Goal: Task Accomplishment & Management: Complete application form

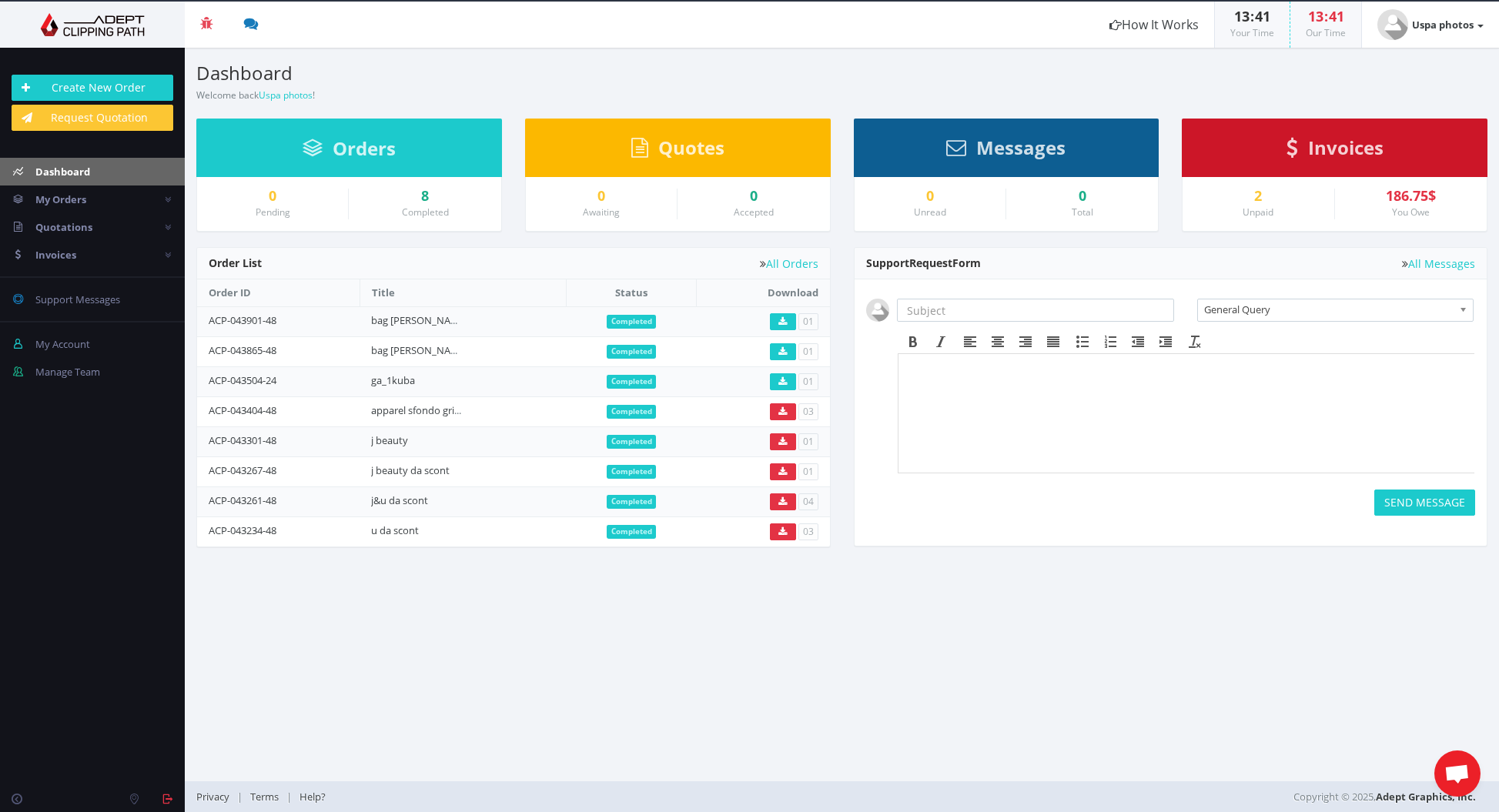
click at [1292, 204] on div "2 Unpaid" at bounding box center [1258, 204] width 151 height 31
click at [1262, 204] on div "2 Unpaid" at bounding box center [1258, 204] width 151 height 31
click at [1385, 201] on div "186.75$" at bounding box center [1411, 196] width 129 height 15
click at [1341, 153] on span "Invoices" at bounding box center [1346, 147] width 76 height 26
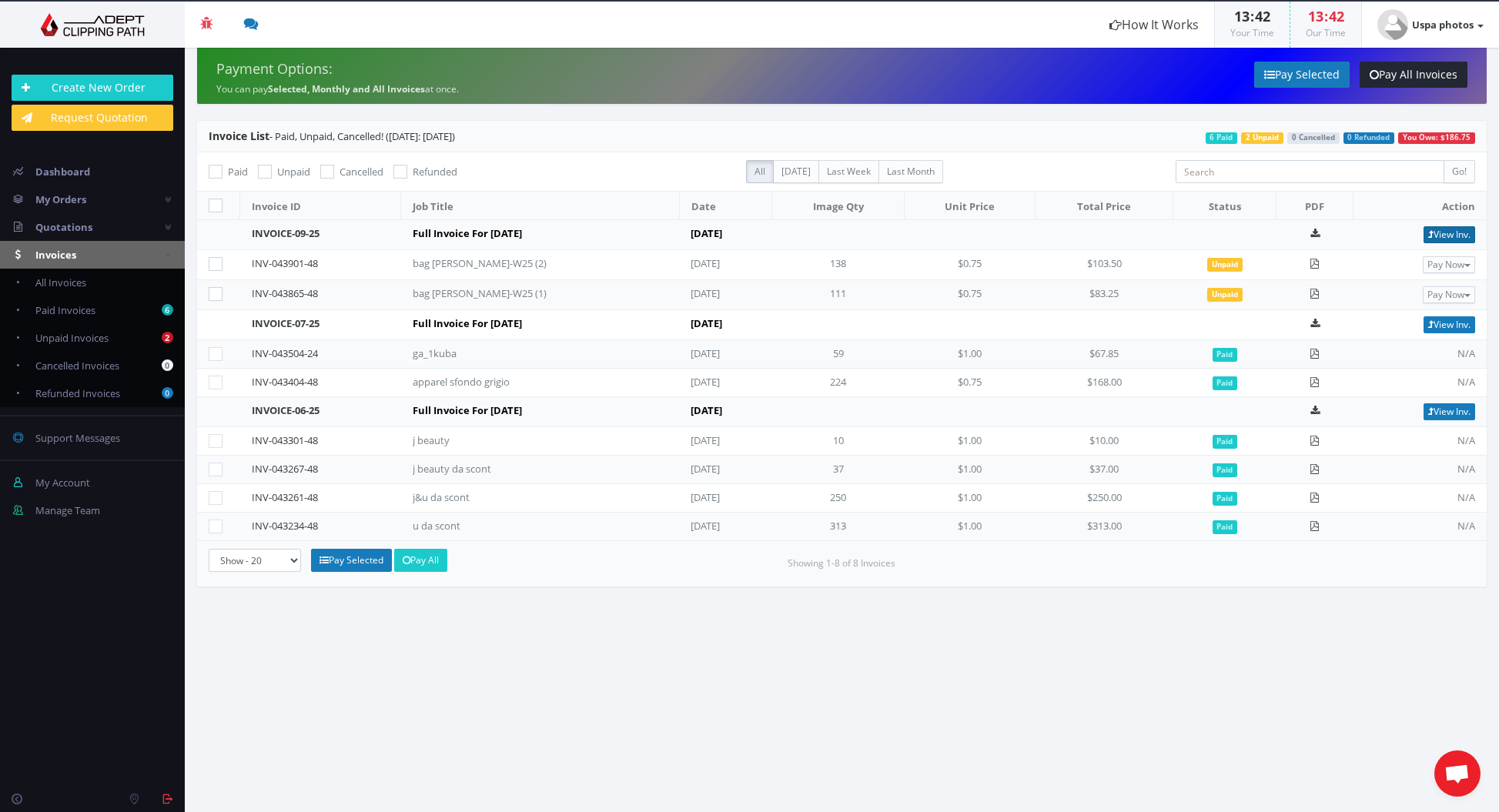
click at [1446, 238] on link "View Inv." at bounding box center [1450, 234] width 52 height 17
click at [66, 26] on img at bounding box center [92, 24] width 162 height 23
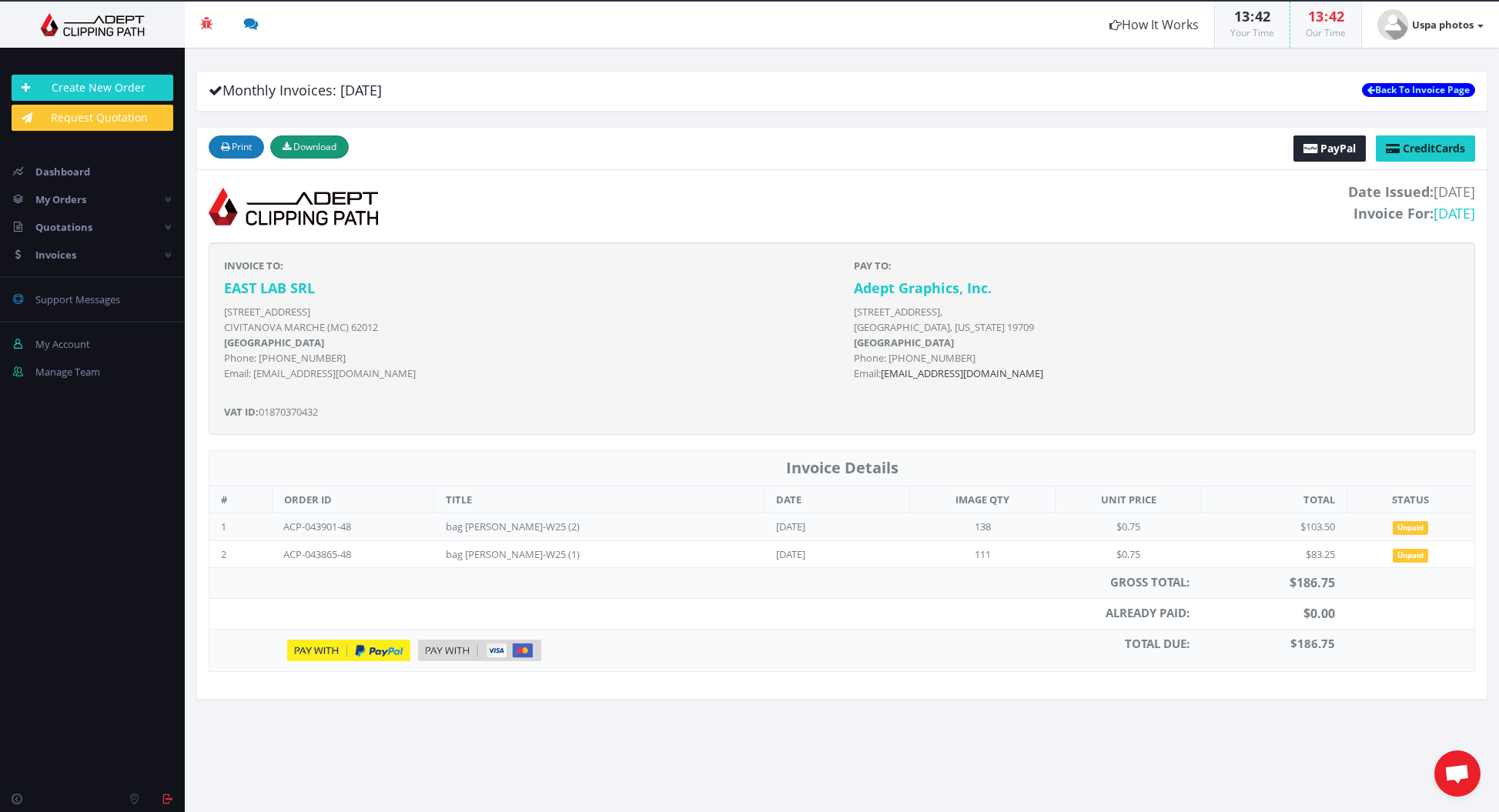
click at [312, 143] on span "Download" at bounding box center [315, 146] width 43 height 13
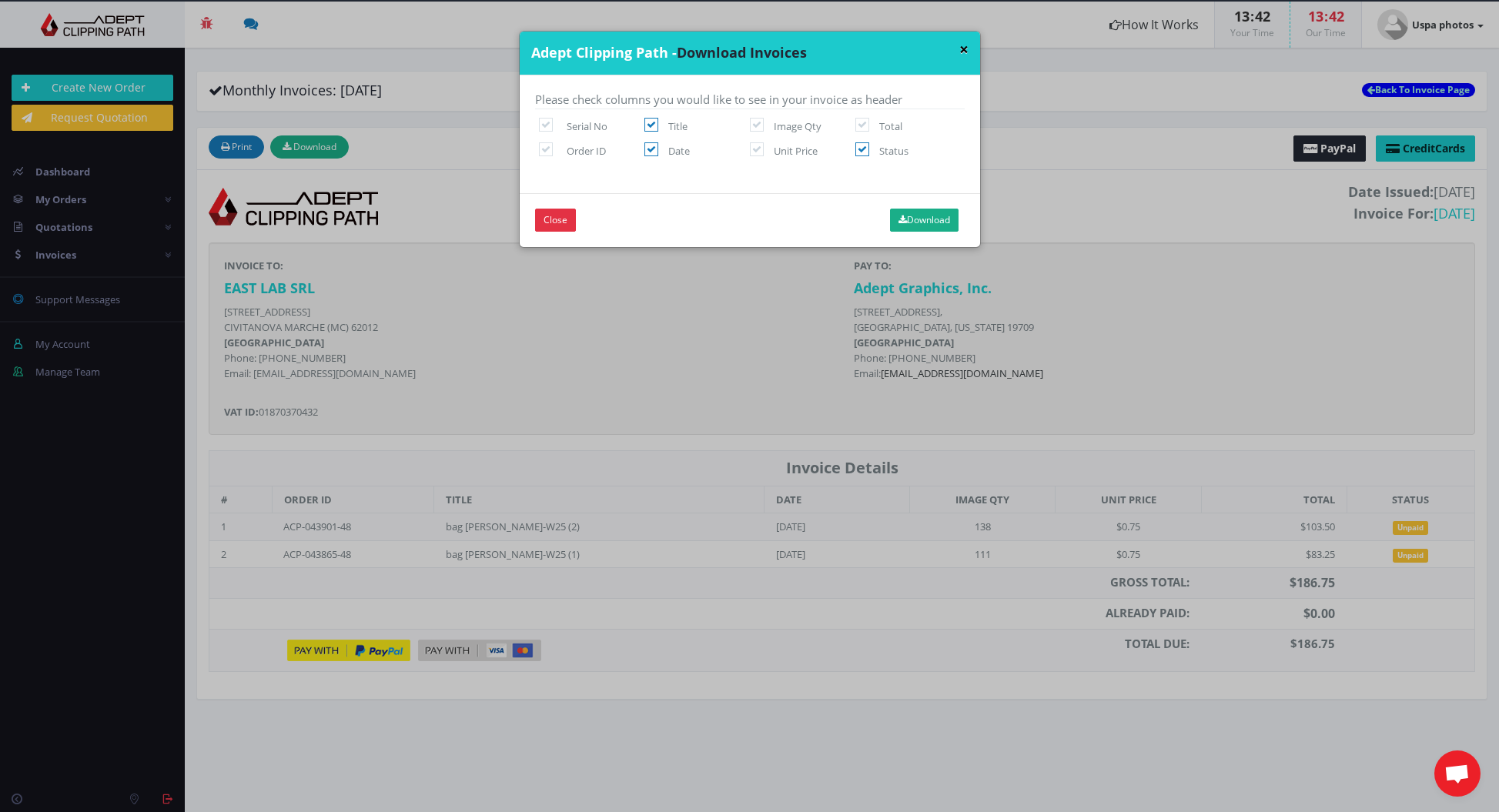
click at [962, 47] on button "×" at bounding box center [964, 50] width 9 height 16
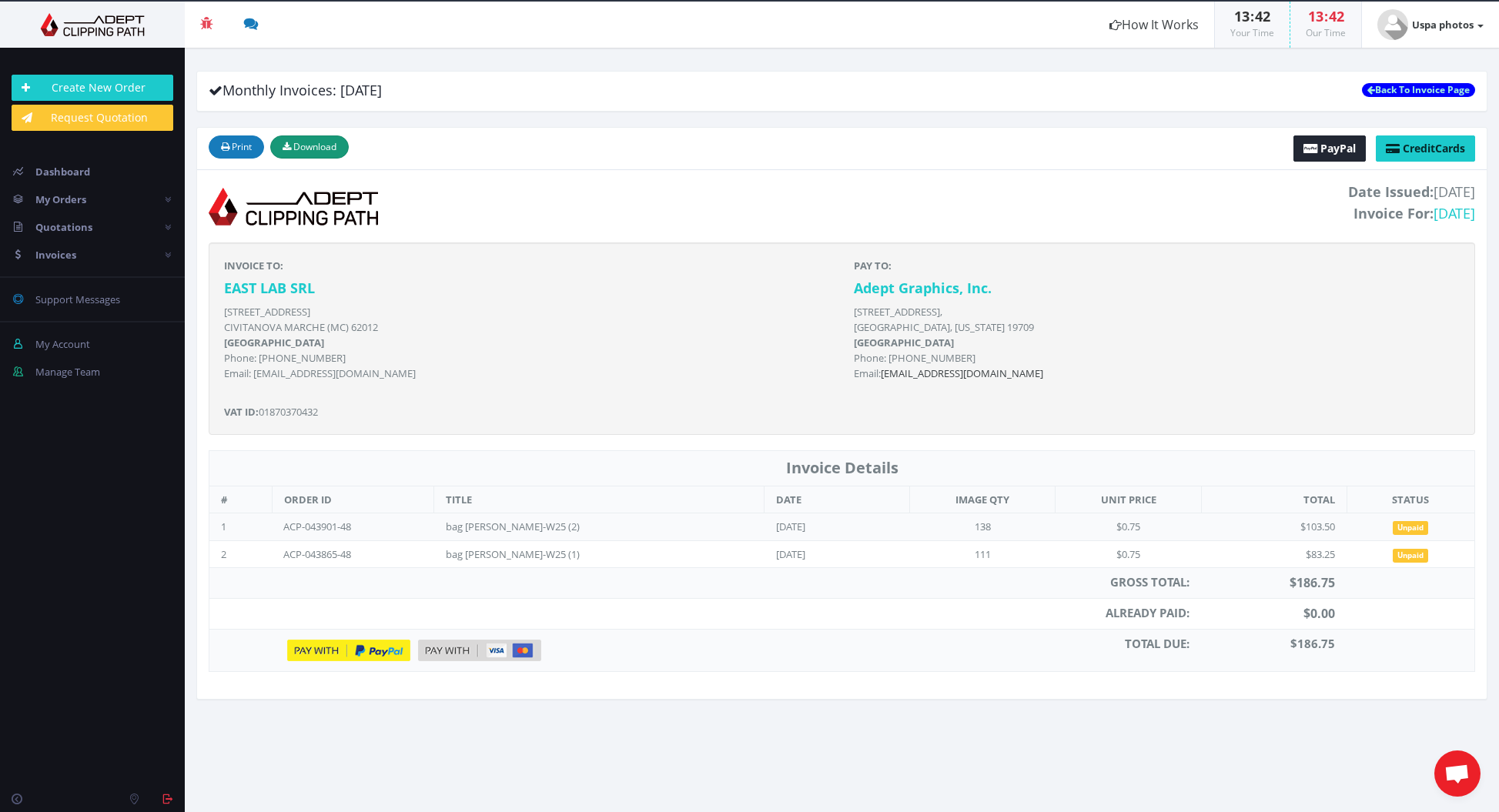
click at [314, 150] on span "Download" at bounding box center [315, 146] width 43 height 13
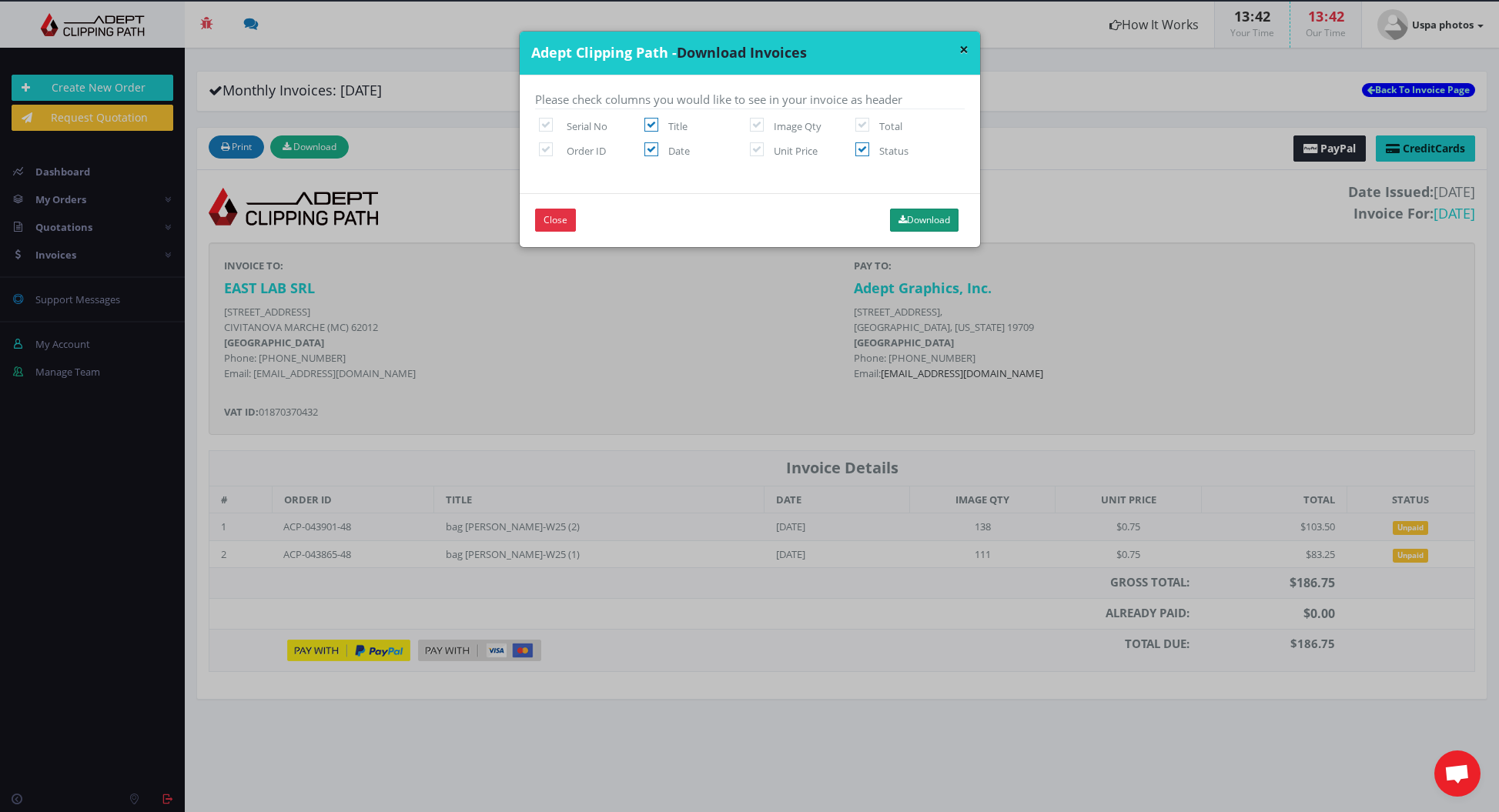
click at [936, 225] on button "Download" at bounding box center [924, 220] width 68 height 23
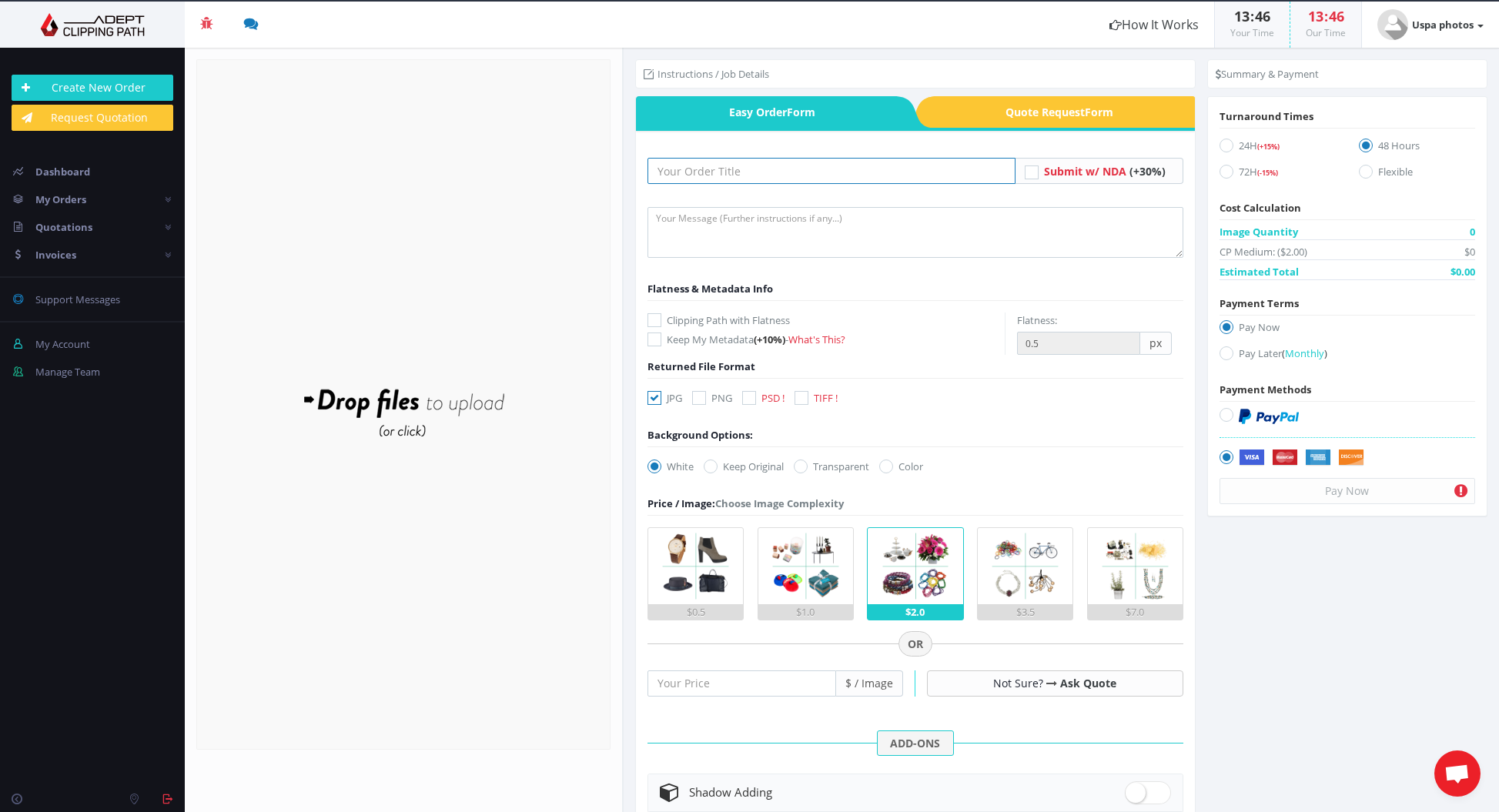
click at [715, 178] on input "text" at bounding box center [831, 171] width 368 height 27
type input "juicy e com -3"
drag, startPoint x: 641, startPoint y: 161, endPoint x: 610, endPoint y: 160, distance: 31.0
click at [611, 160] on section "Upload Completed: 0 %" at bounding box center [842, 430] width 1315 height 765
click at [62, 6] on link "Beta" at bounding box center [93, 24] width 185 height 46
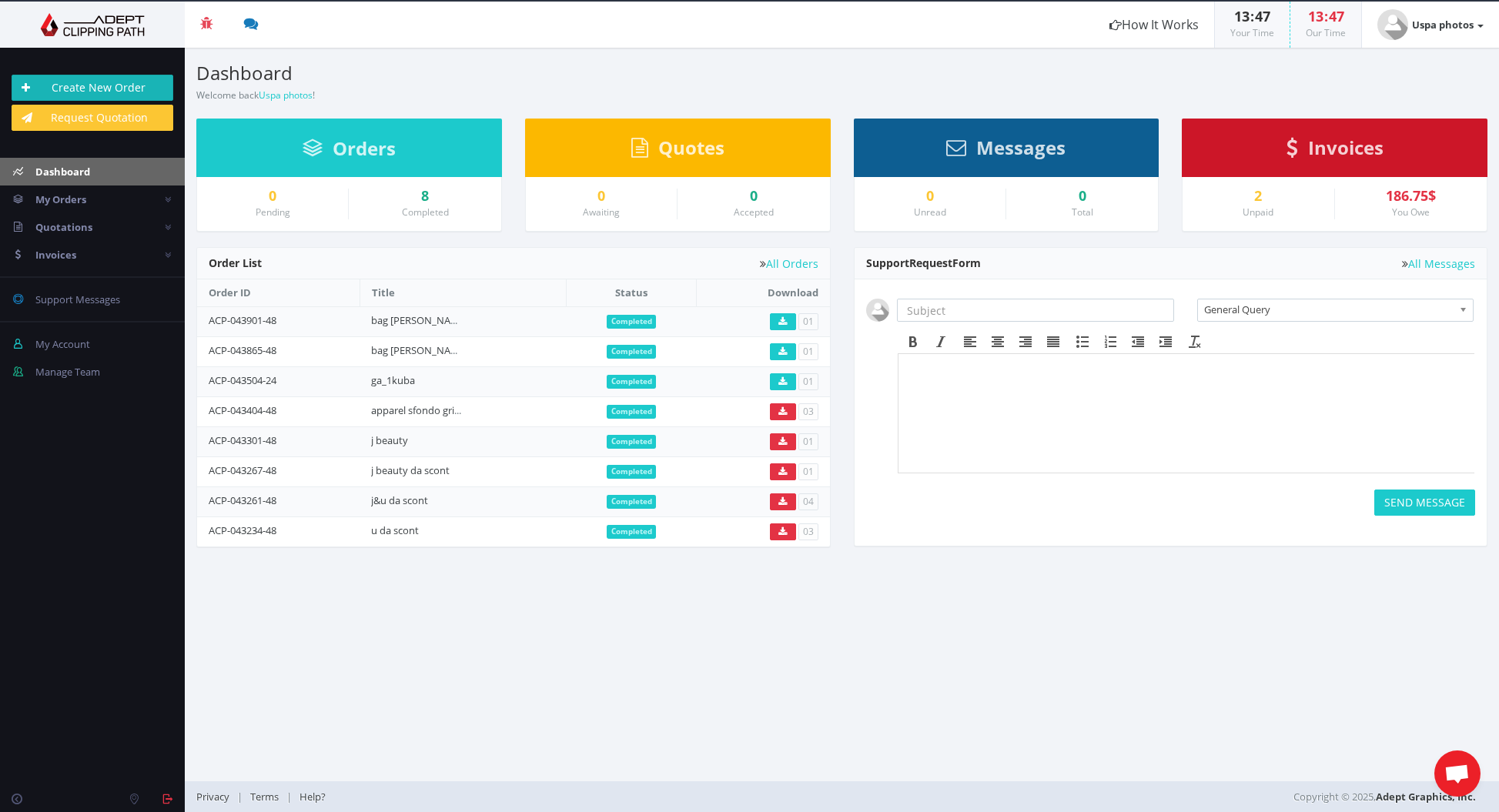
click at [114, 86] on link "Create New Order" at bounding box center [92, 88] width 162 height 27
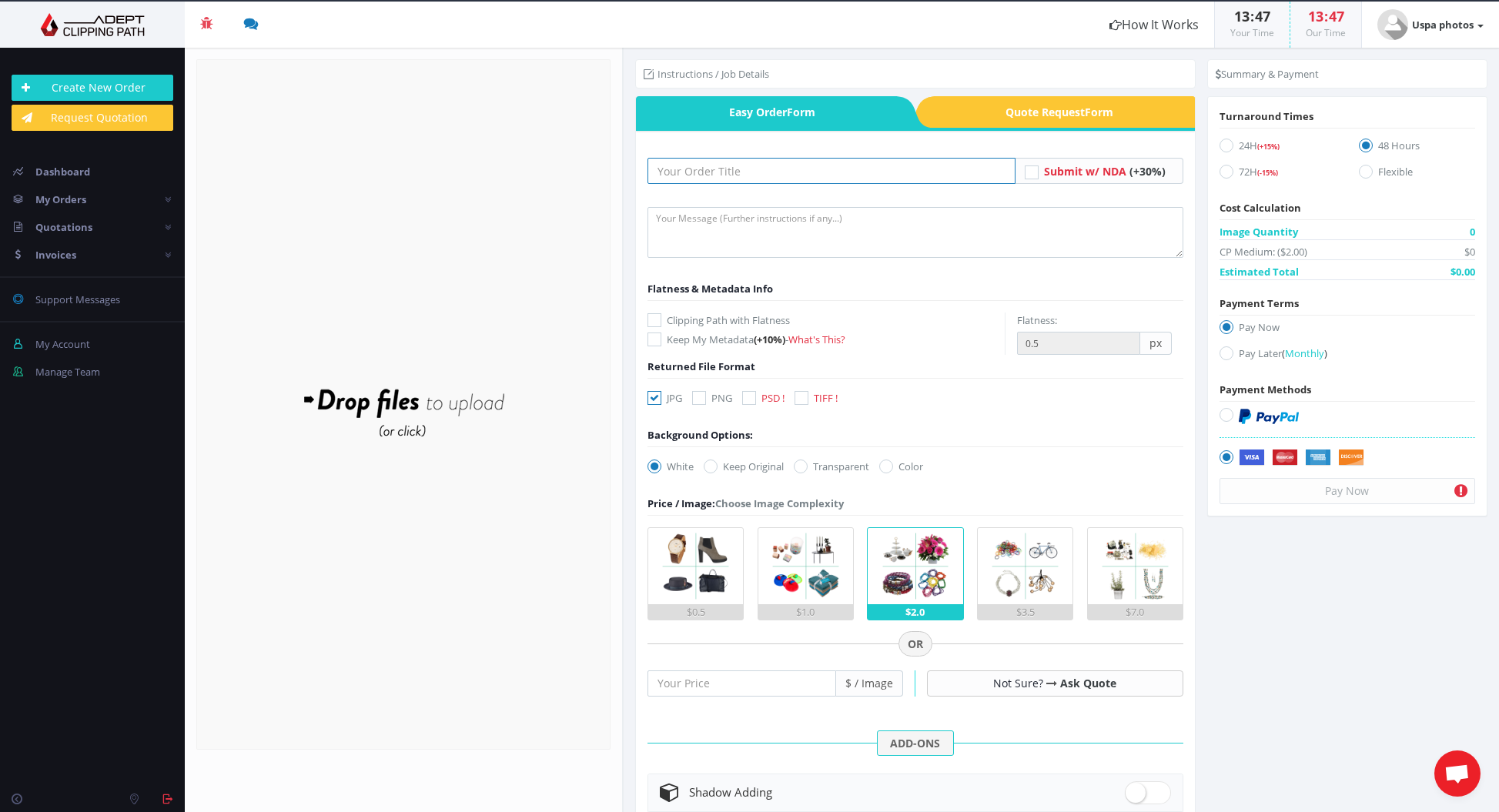
click at [696, 171] on input "text" at bounding box center [831, 171] width 368 height 27
paste input "juicy e com -3"
type input "juicy e com -3"
click at [887, 468] on icon at bounding box center [886, 466] width 14 height 14
click at [887, 468] on input "Color" at bounding box center [888, 467] width 10 height 10
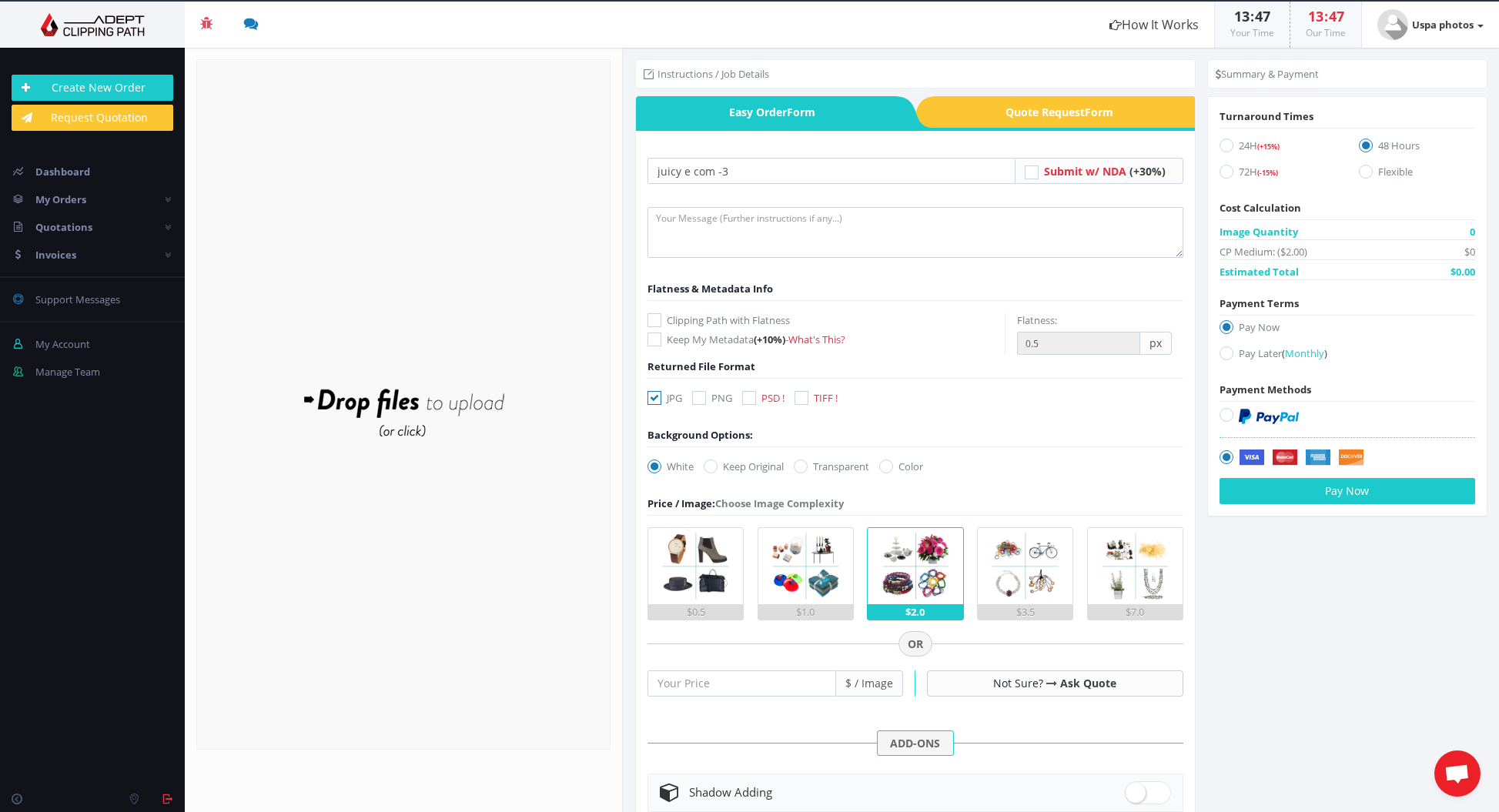
radio input "true"
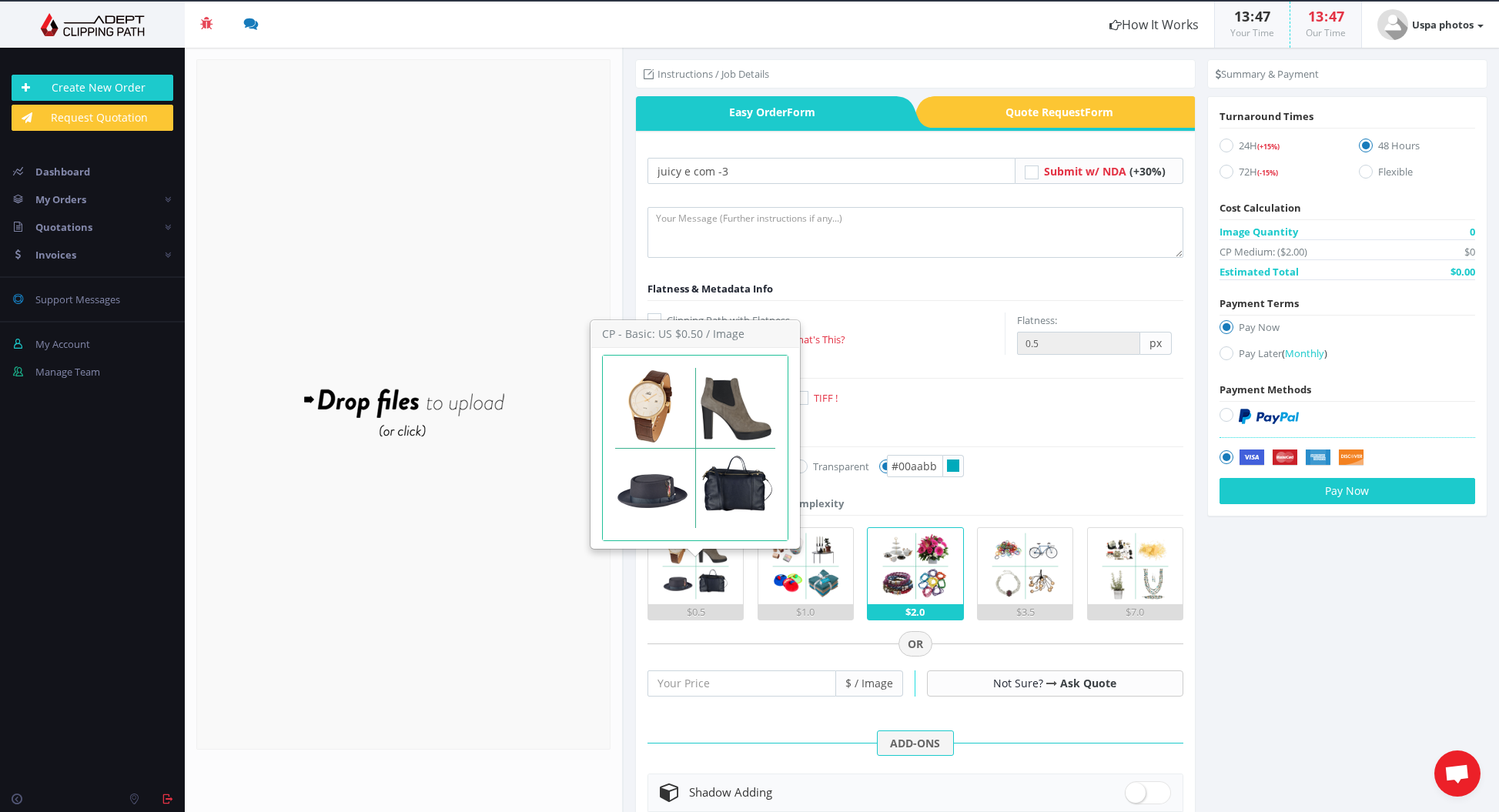
click at [701, 580] on img at bounding box center [696, 566] width 76 height 76
click at [0, 0] on input "$0.5" at bounding box center [0, 0] width 0 height 0
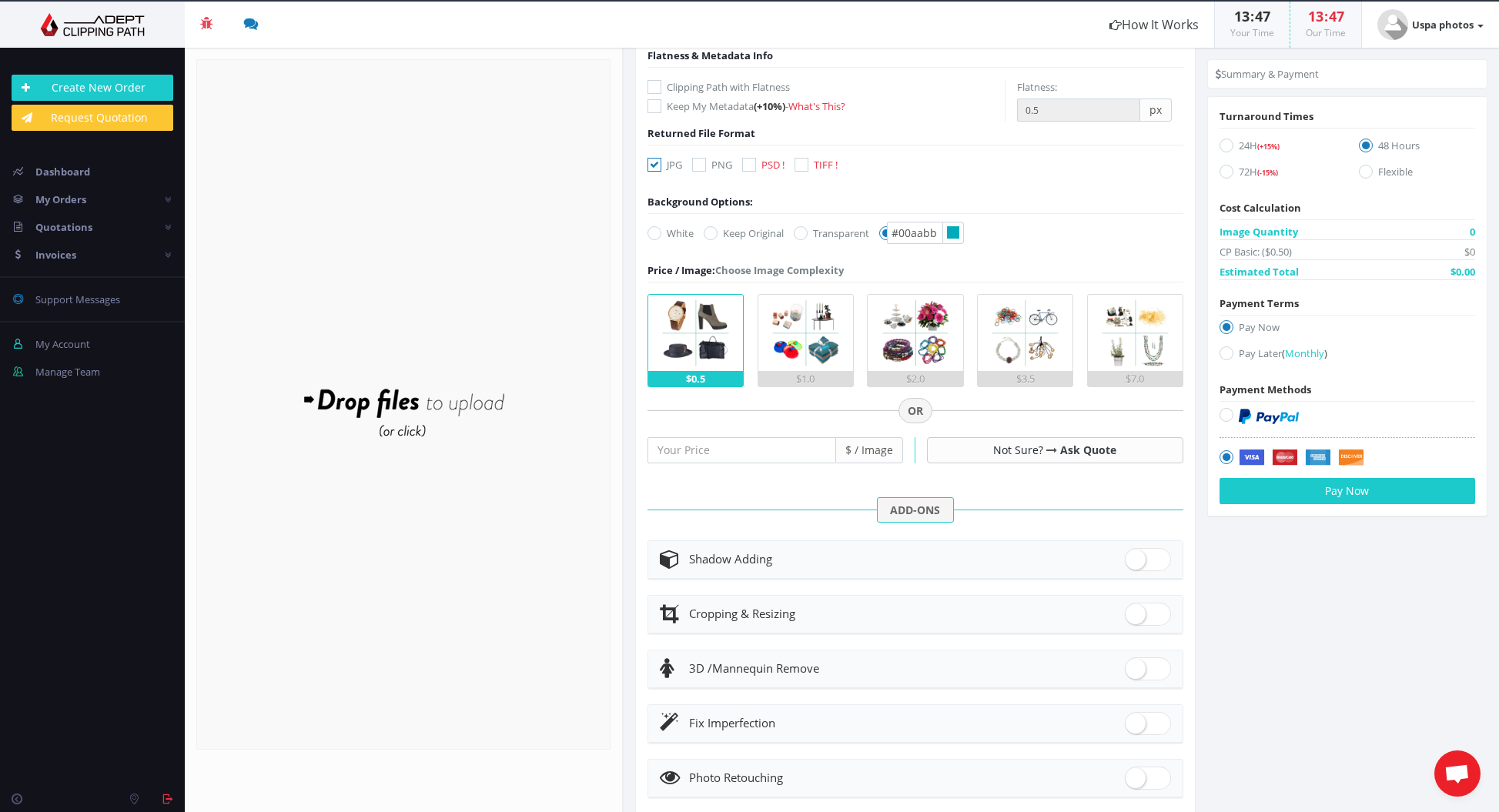
scroll to position [245, 0]
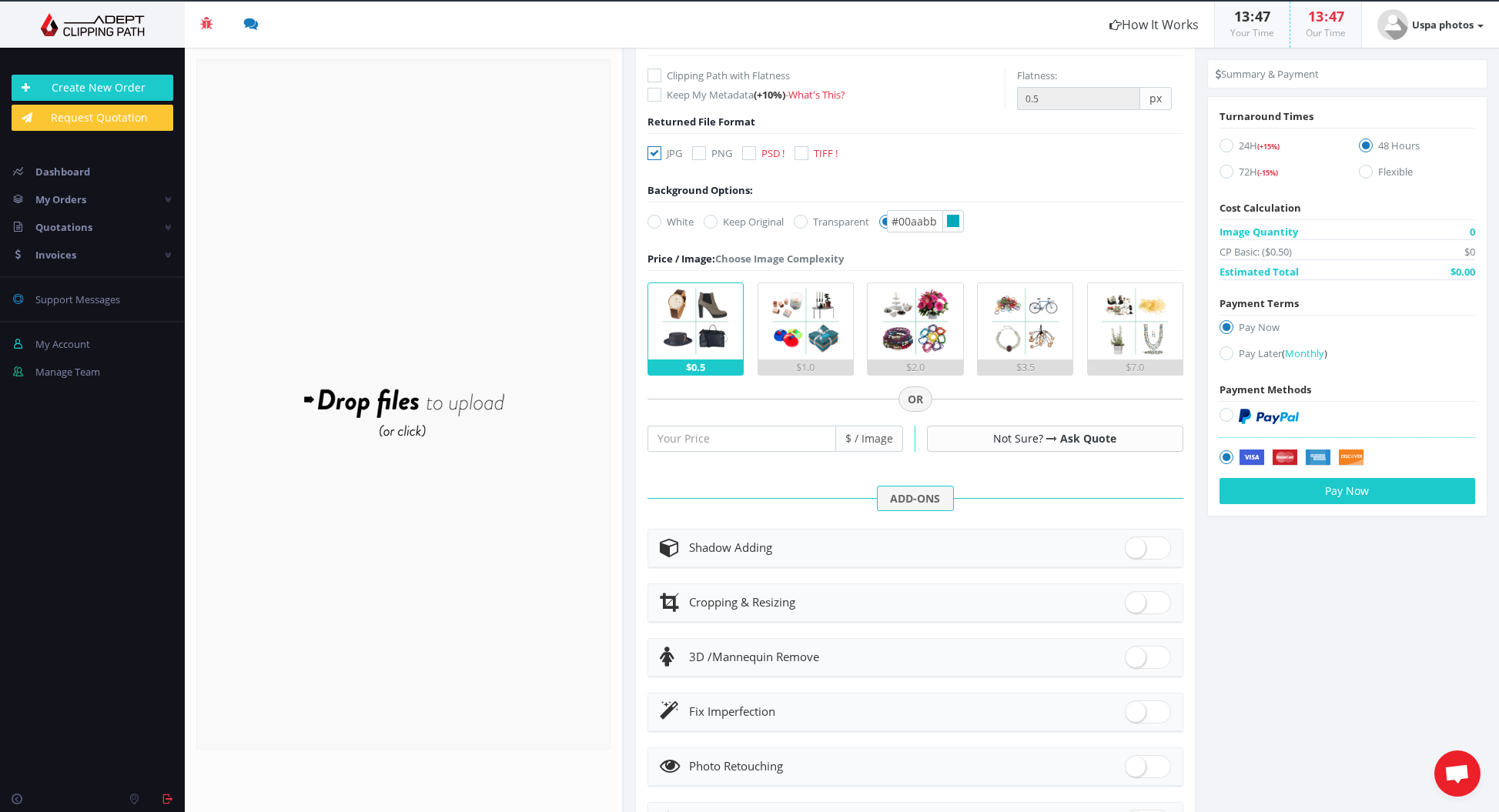
click at [1137, 546] on span at bounding box center [1147, 548] width 46 height 23
click at [1135, 546] on input "checkbox" at bounding box center [1129, 544] width 10 height 10
checkbox input "true"
radio input "true"
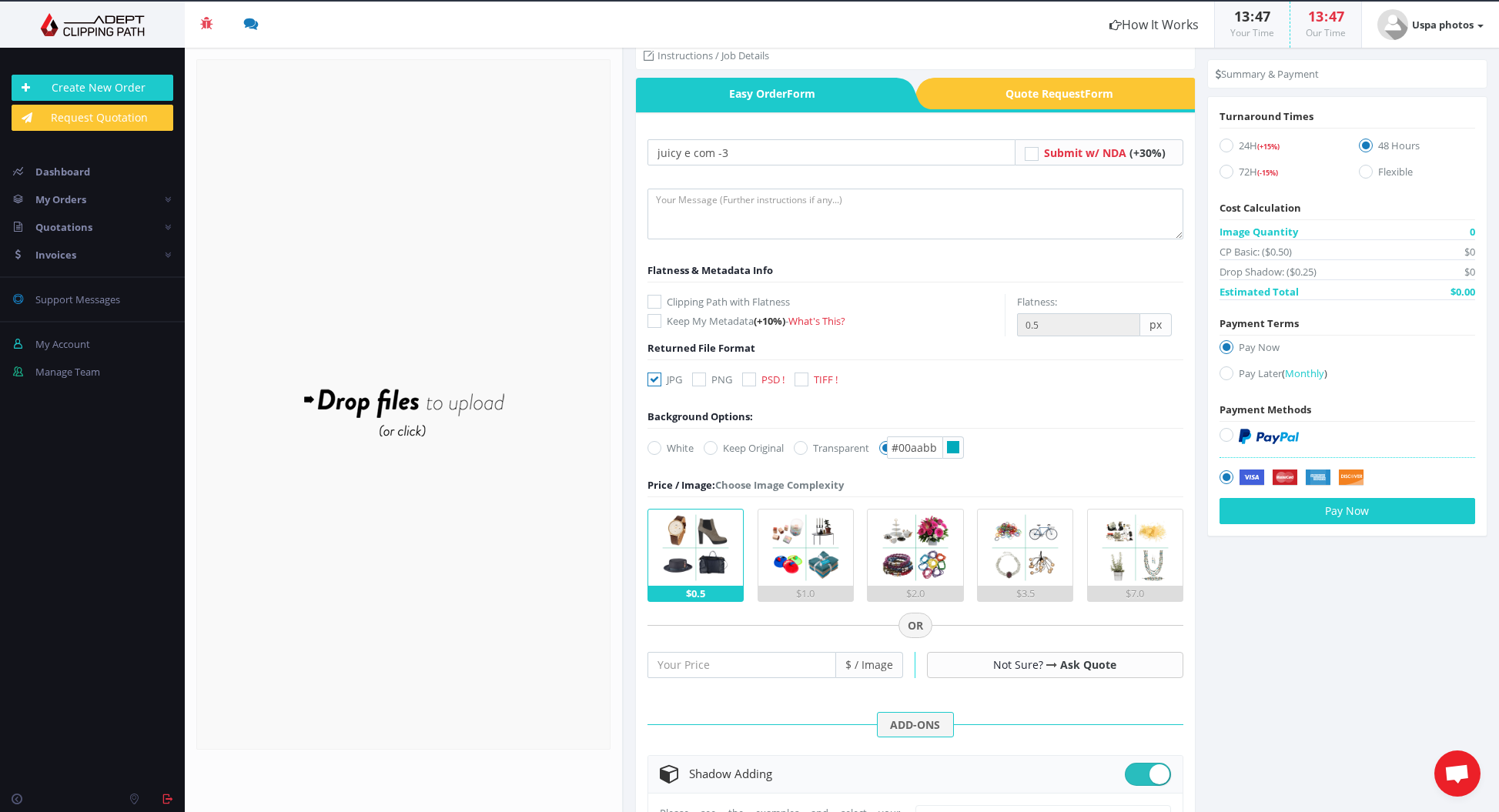
scroll to position [18, 0]
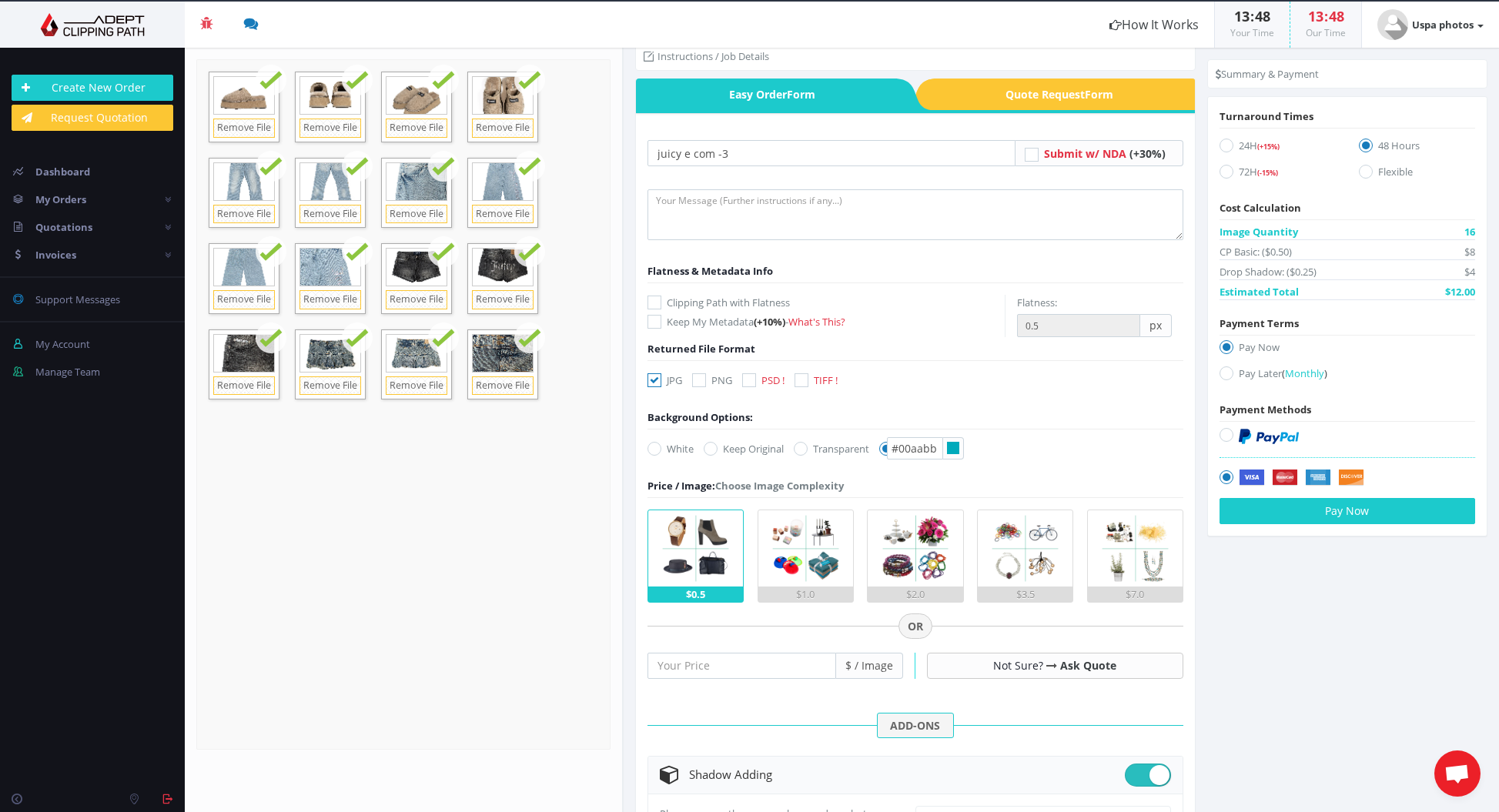
click at [952, 448] on icon at bounding box center [952, 447] width 12 height 12
click at [944, 448] on input "#00aabb" at bounding box center [915, 448] width 56 height 23
drag, startPoint x: 938, startPoint y: 448, endPoint x: 835, endPoint y: 449, distance: 103.0
click at [836, 449] on div "White Keep Original Transparent Color #00aabb" at bounding box center [791, 451] width 309 height 22
paste input "f1f1f1"
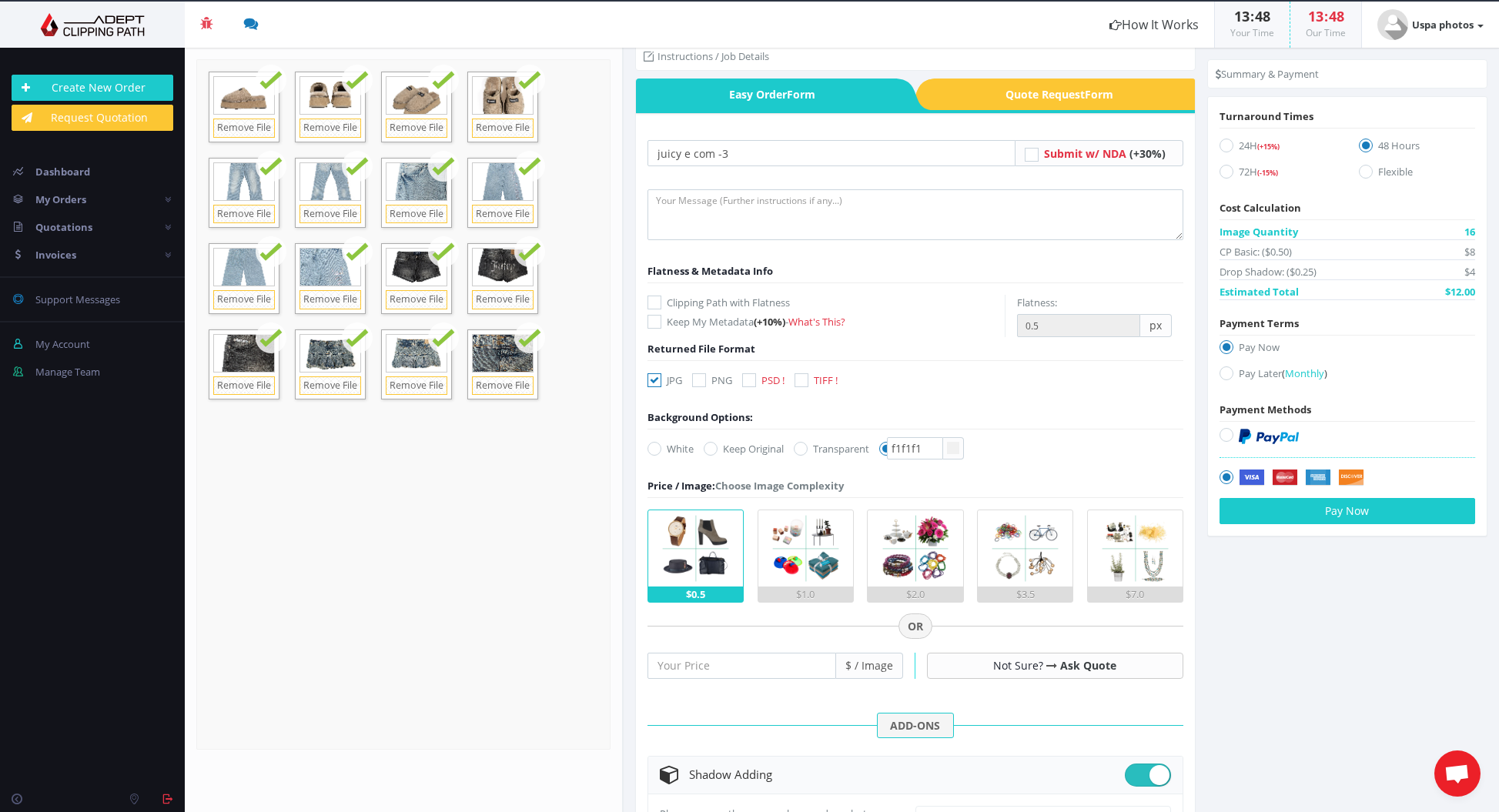
type input "#f1f1f1"
click at [1002, 458] on form "juicy e com -3 Submit w/ NDA (+30%) Flatness & Metadata Info (+10%) - 0.5" at bounding box center [915, 719] width 536 height 1159
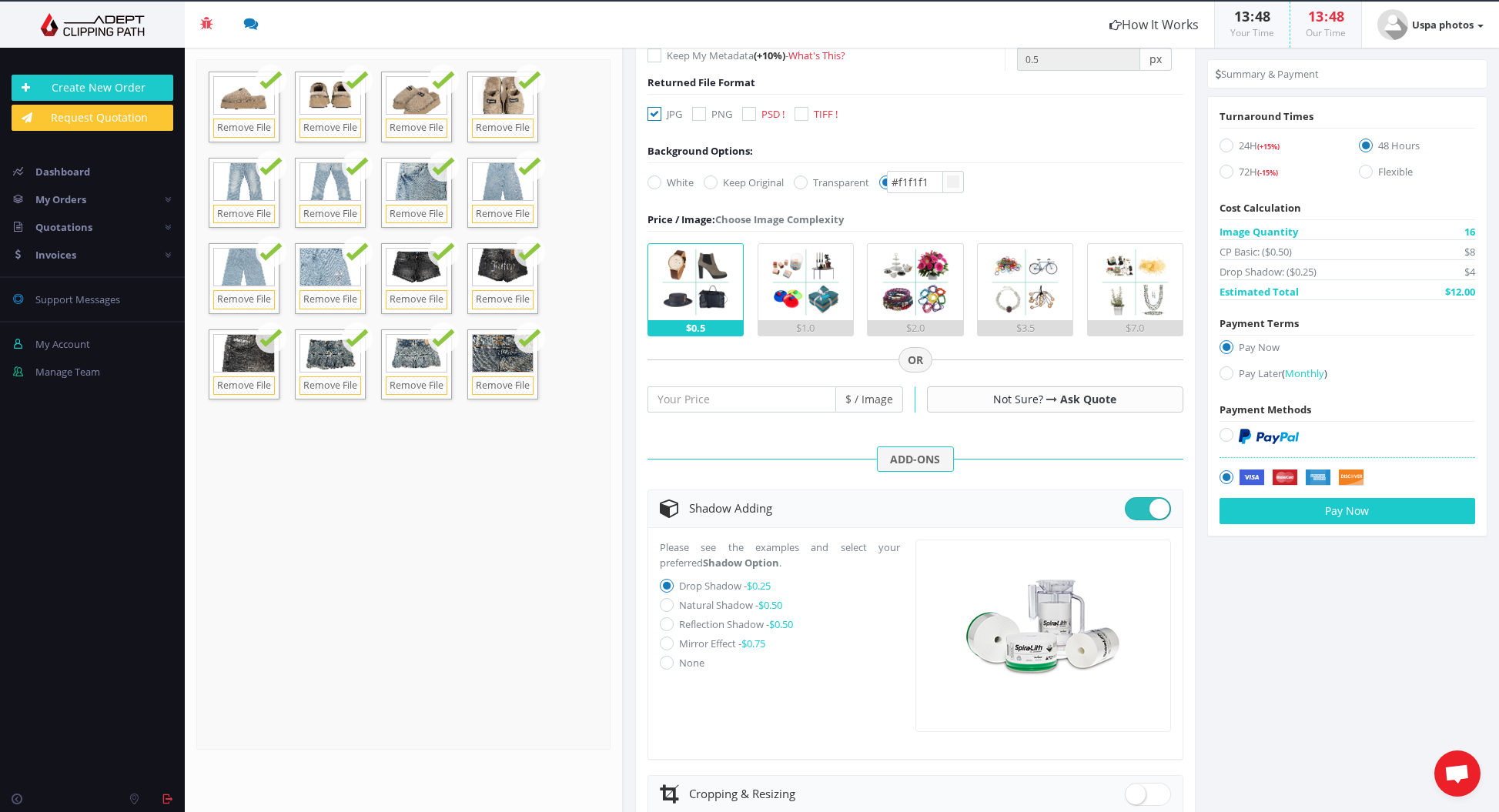
scroll to position [297, 0]
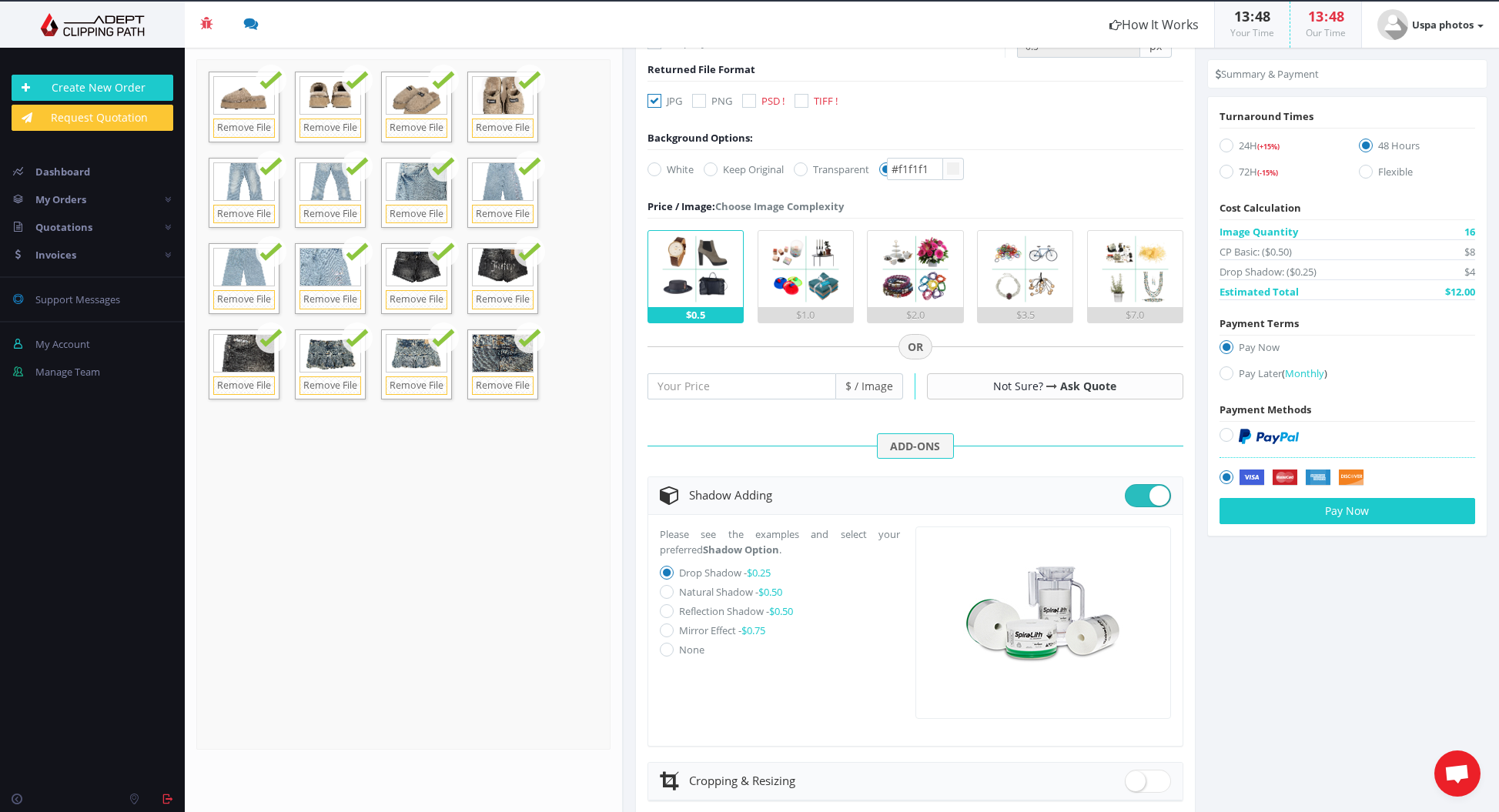
click at [1234, 375] on label "Pay Later ( Monthly )" at bounding box center [1348, 376] width 256 height 21
click at [1233, 375] on input "Pay Later ( Monthly )" at bounding box center [1229, 373] width 10 height 10
radio input "true"
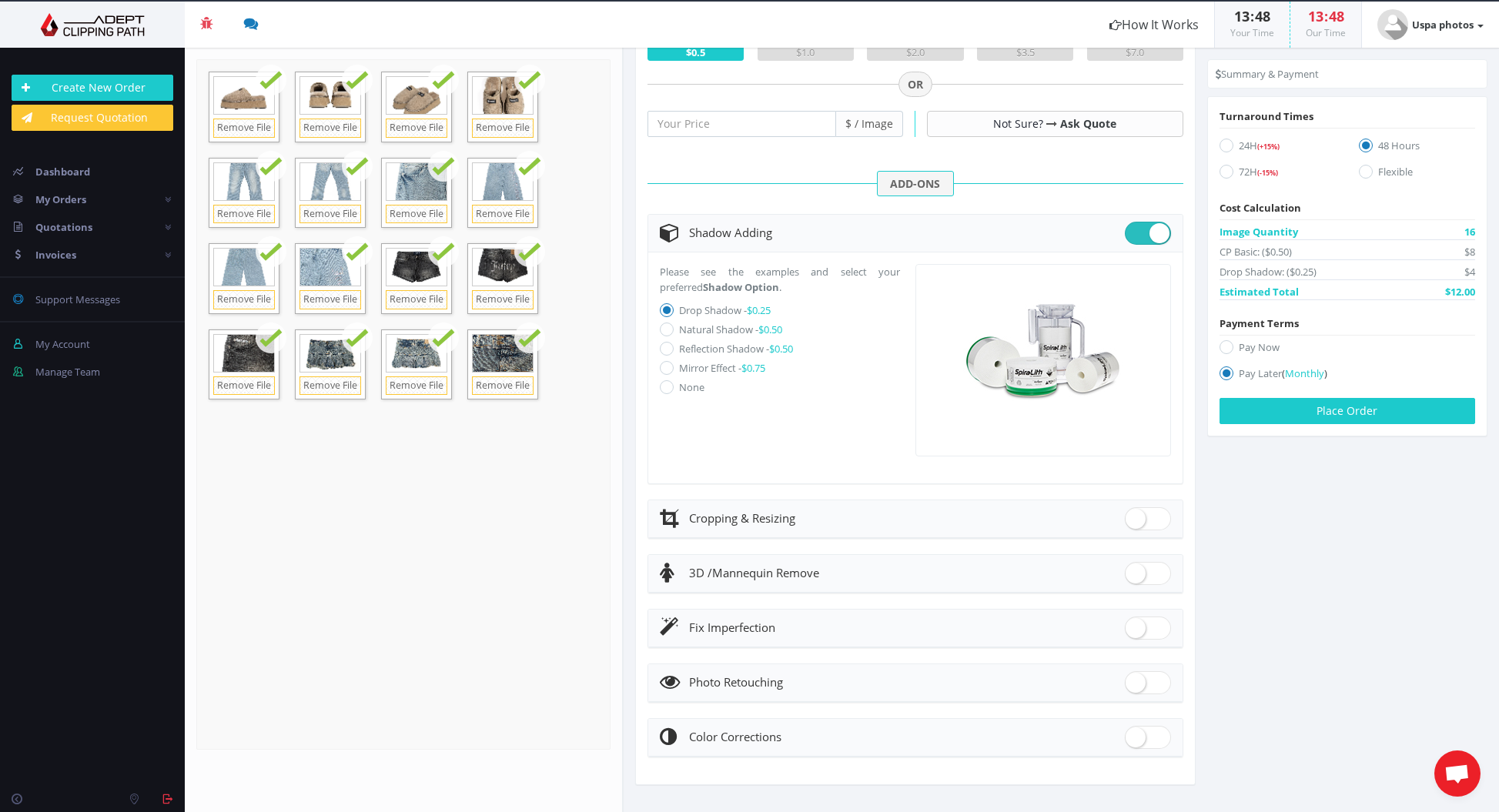
scroll to position [559, 0]
click at [1266, 409] on button "Place Order" at bounding box center [1348, 411] width 256 height 27
